Goal: Find specific page/section: Find specific page/section

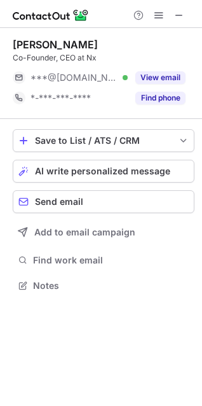
scroll to position [277, 202]
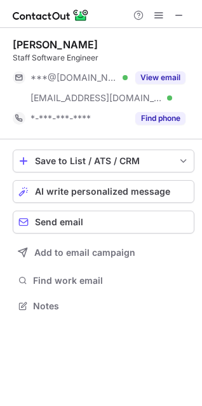
scroll to position [297, 202]
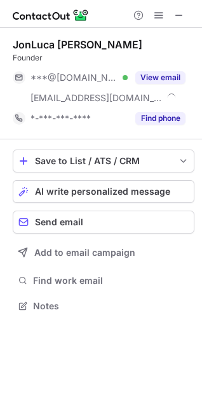
scroll to position [297, 202]
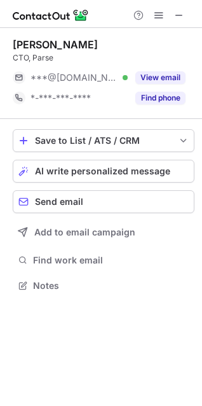
scroll to position [277, 202]
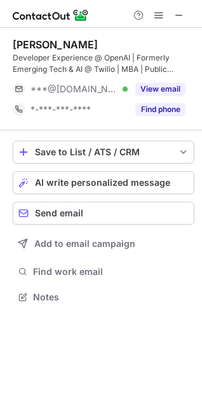
scroll to position [288, 202]
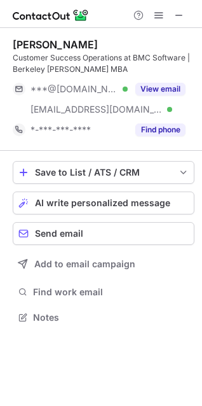
scroll to position [309, 202]
